Goal: Task Accomplishment & Management: Use online tool/utility

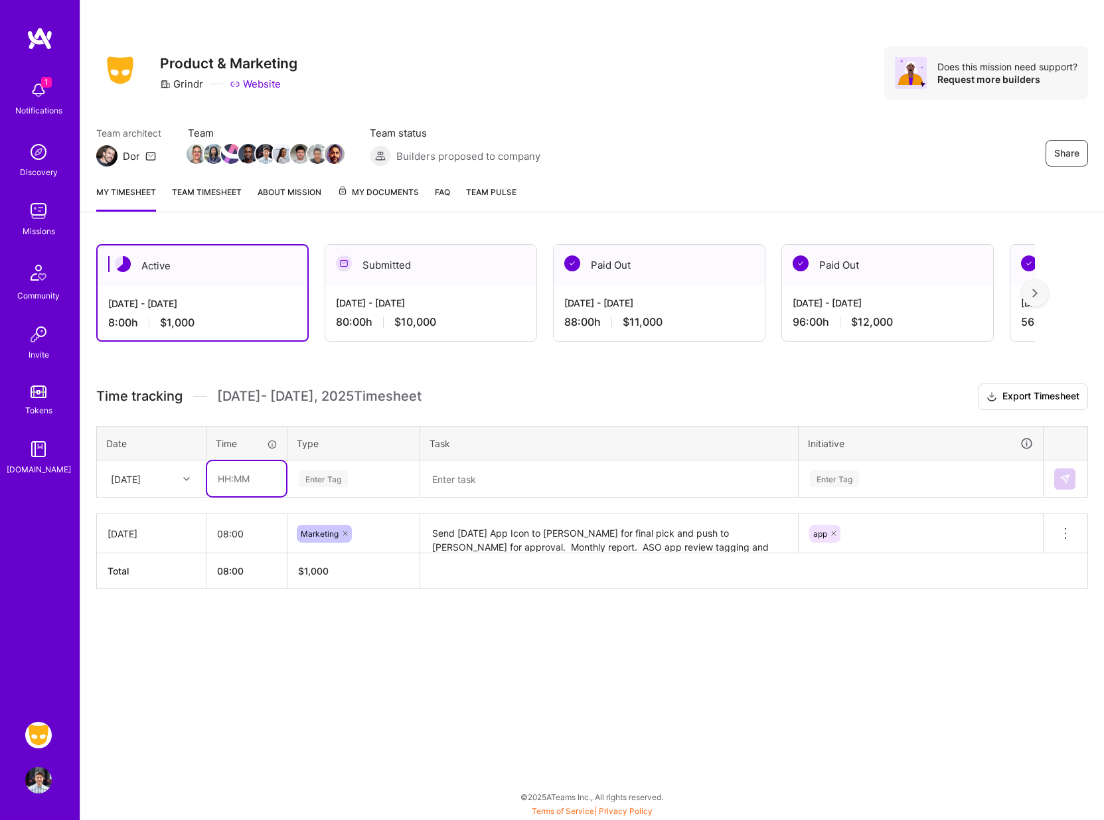
click at [244, 478] on input "text" at bounding box center [246, 478] width 79 height 35
type input "08:00"
click at [311, 482] on div "Enter Tag" at bounding box center [323, 479] width 49 height 21
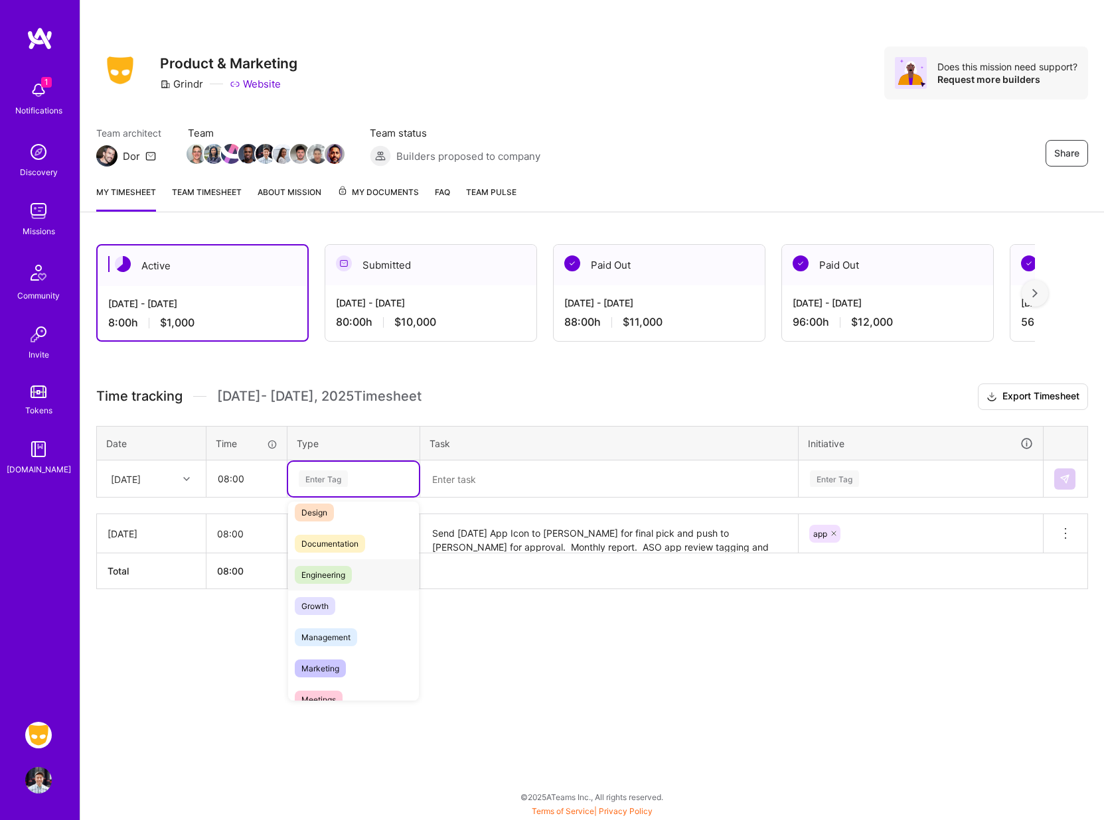
scroll to position [61, 0]
click at [330, 644] on span "Marketing" at bounding box center [320, 649] width 51 height 18
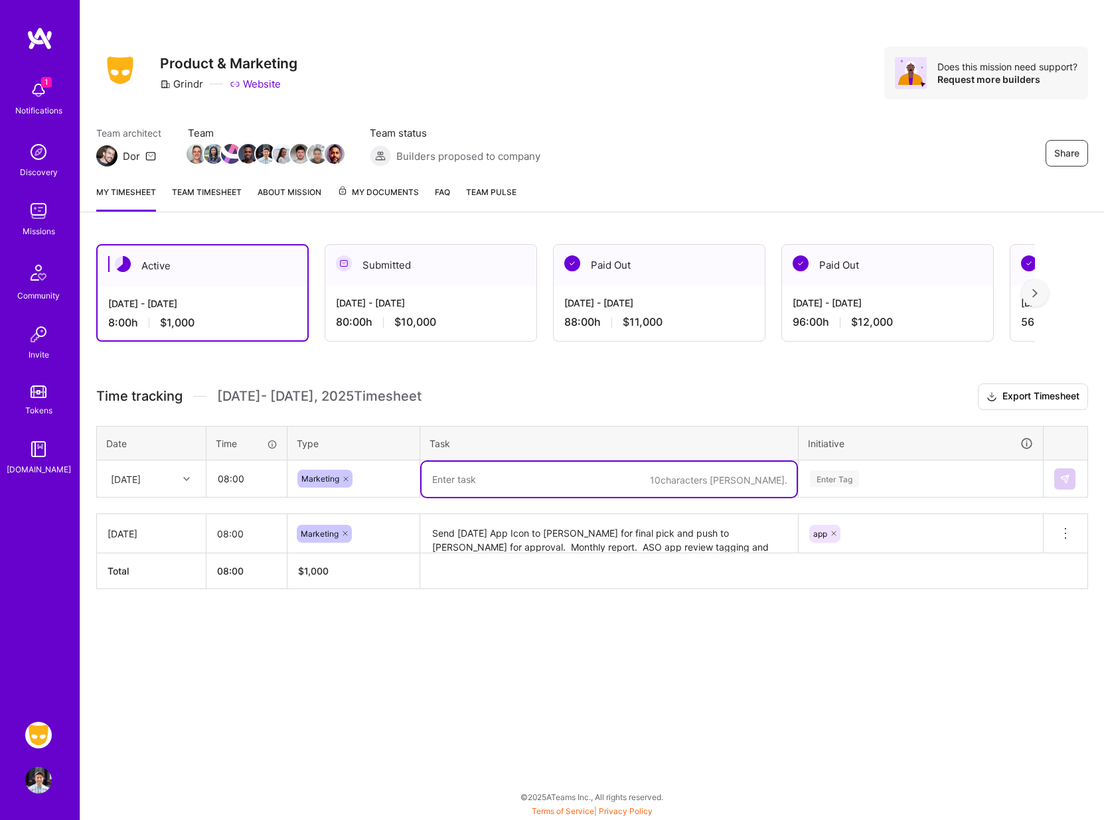
click at [451, 480] on textarea at bounding box center [608, 479] width 375 height 35
type textarea "A"
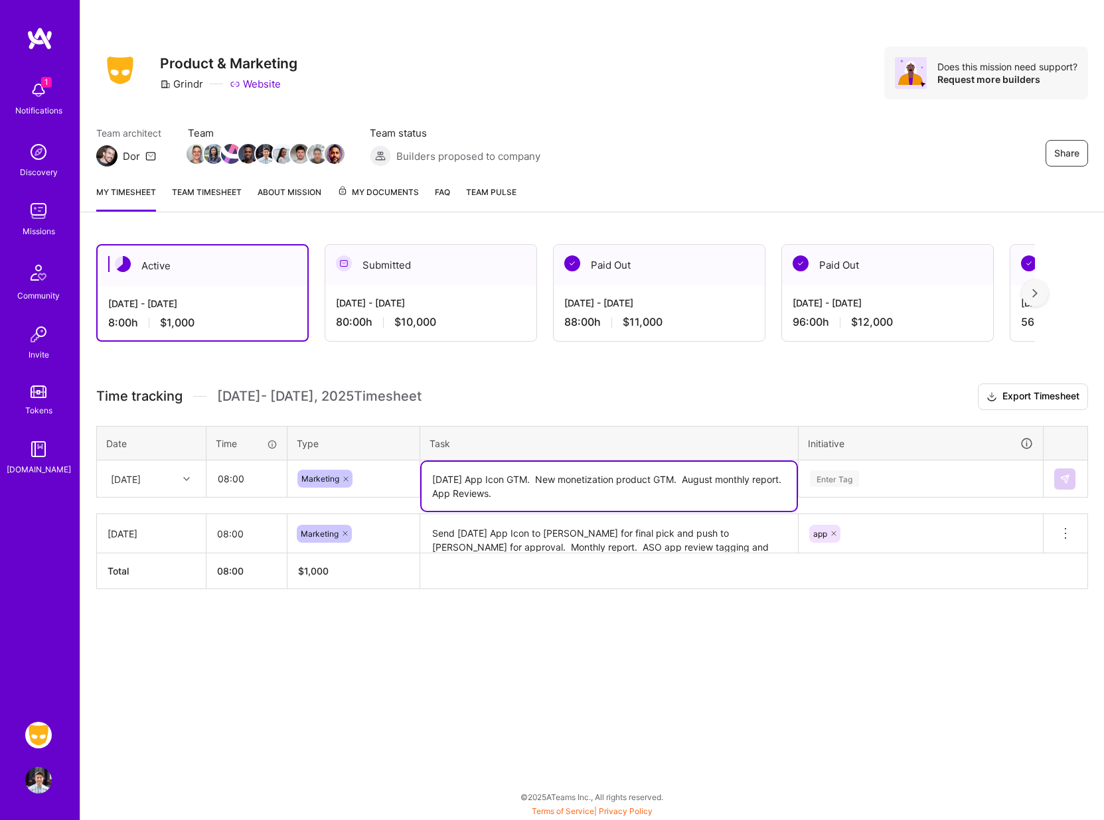
type textarea "[DATE] App Icon GTM. New monetization product GTM. August monthly report. App R…"
click at [833, 489] on div "Enter Tag" at bounding box center [920, 479] width 243 height 35
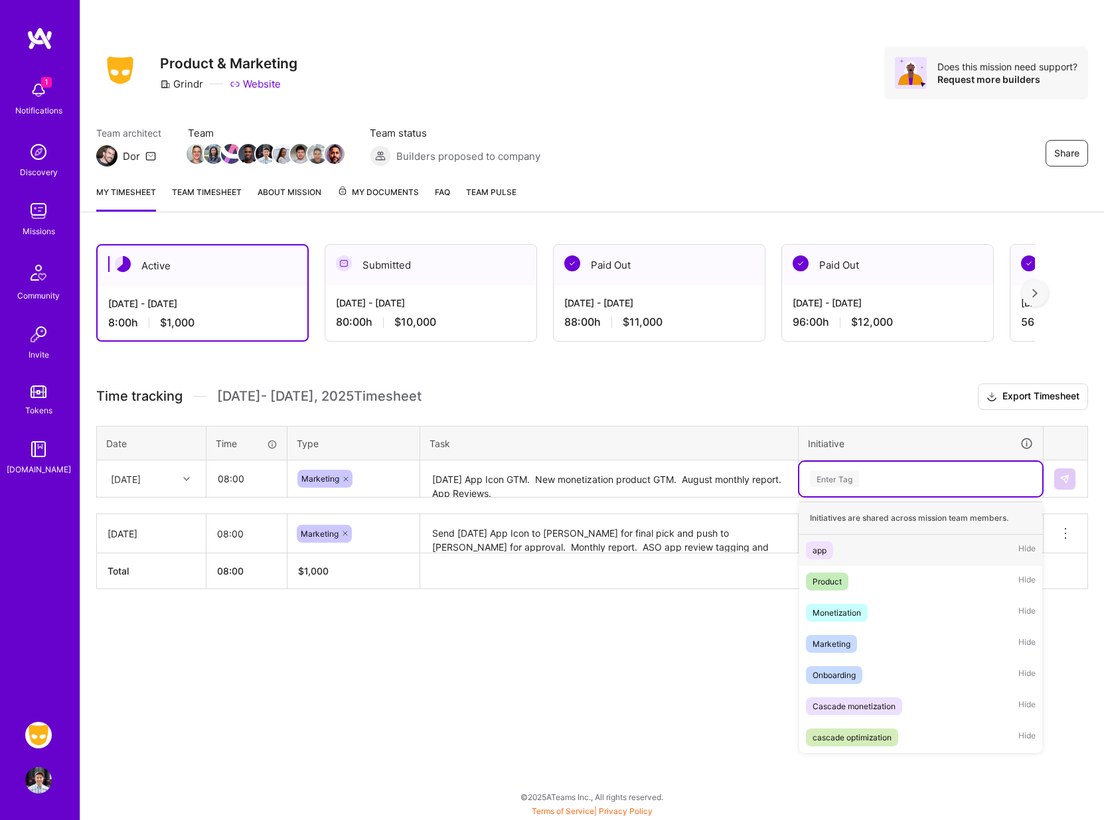
click at [823, 551] on div "app" at bounding box center [819, 551] width 14 height 14
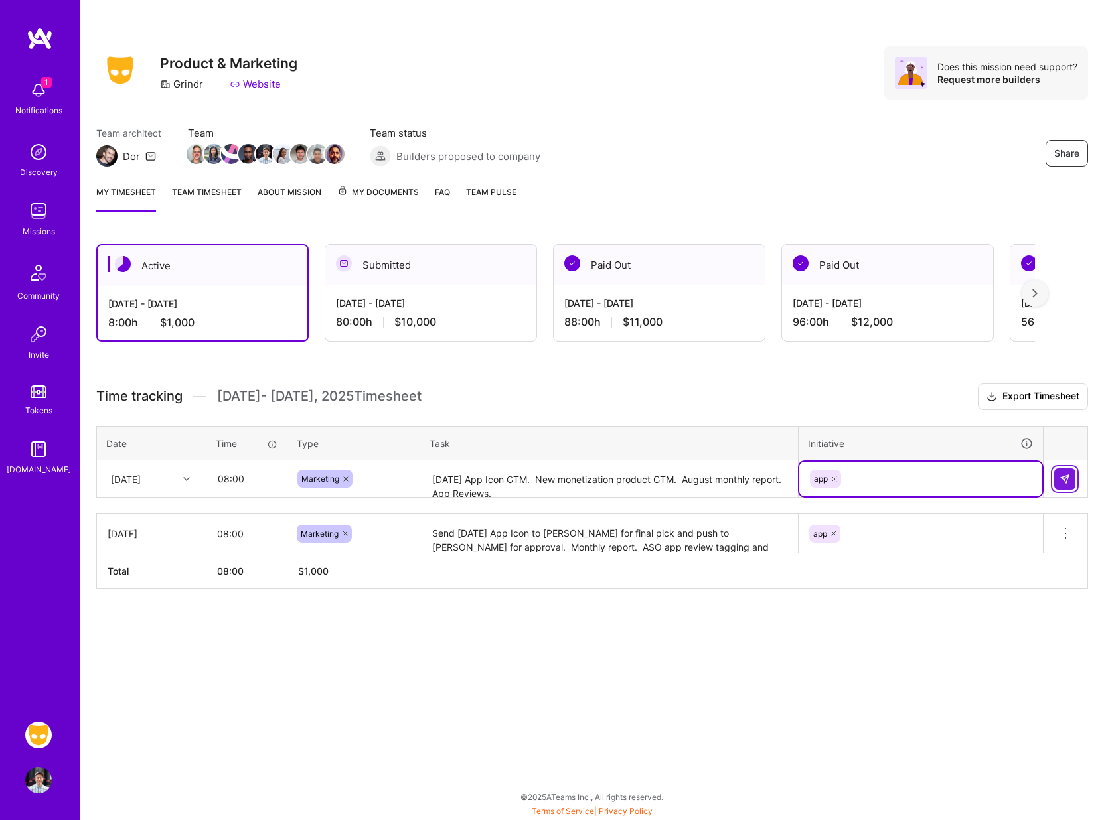
click at [1059, 481] on img at bounding box center [1064, 479] width 11 height 11
